Goal: Transaction & Acquisition: Purchase product/service

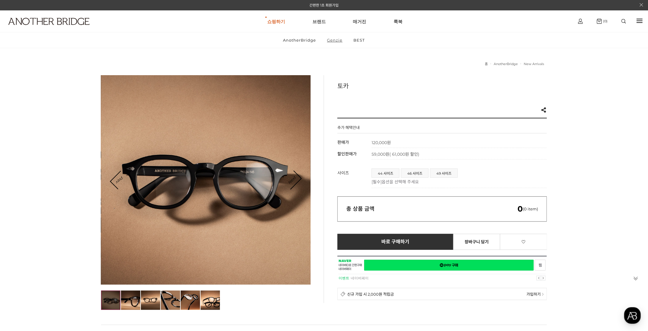
click at [333, 39] on link "Genzie" at bounding box center [335, 39] width 26 height 15
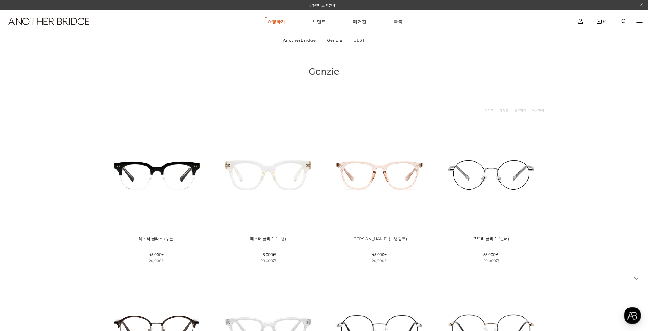
click at [357, 39] on link "BEST" at bounding box center [359, 39] width 21 height 15
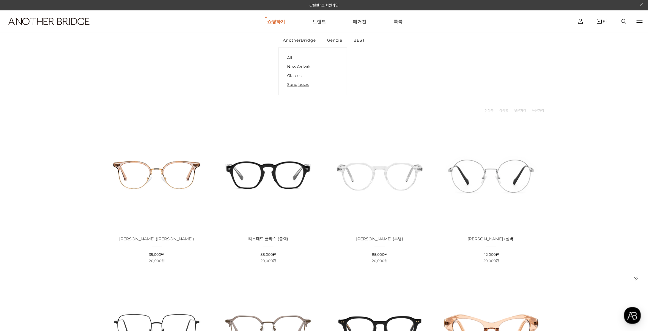
click at [294, 83] on link "Sunglasses" at bounding box center [312, 84] width 51 height 9
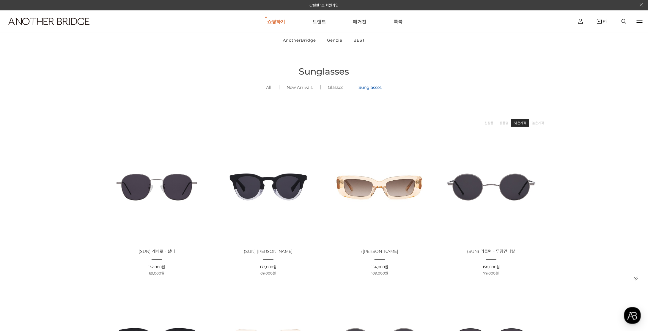
click at [524, 124] on link "낮은가격" at bounding box center [520, 123] width 12 height 6
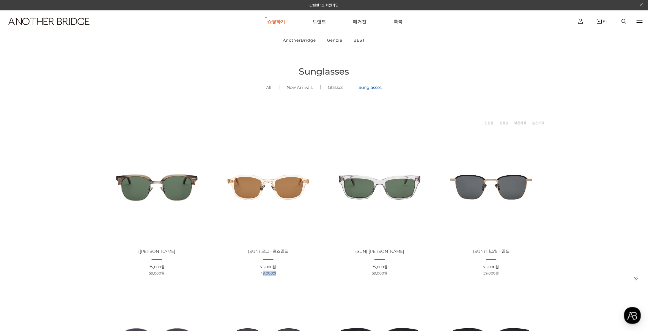
drag, startPoint x: 261, startPoint y: 273, endPoint x: 284, endPoint y: 274, distance: 22.9
click at [284, 274] on li "할인판매가 : 49,000원" at bounding box center [268, 273] width 107 height 5
click at [292, 272] on li "할인판매가 : 49,000원" at bounding box center [268, 273] width 107 height 5
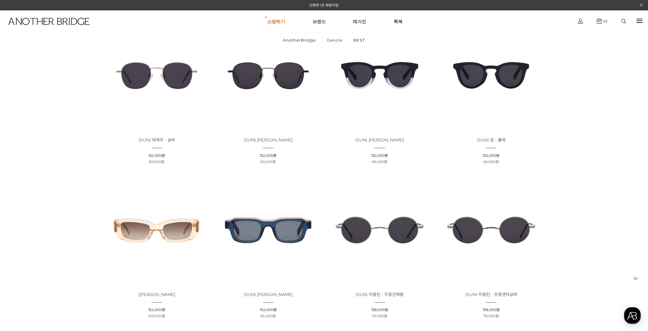
scroll to position [238, 0]
